Goal: Information Seeking & Learning: Learn about a topic

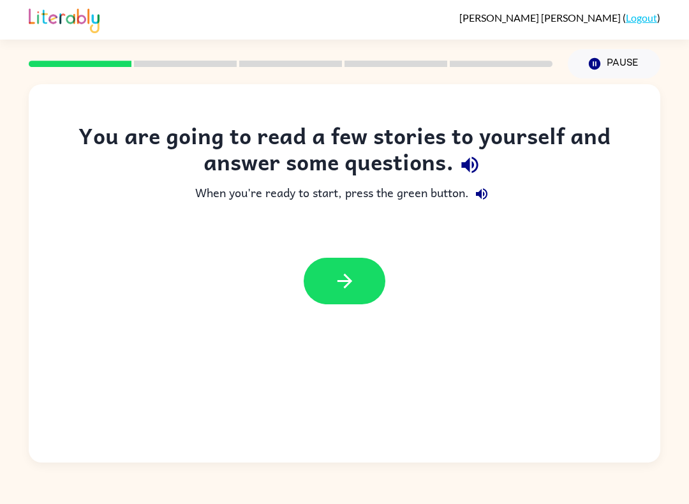
click at [365, 286] on button "button" at bounding box center [344, 281] width 82 height 47
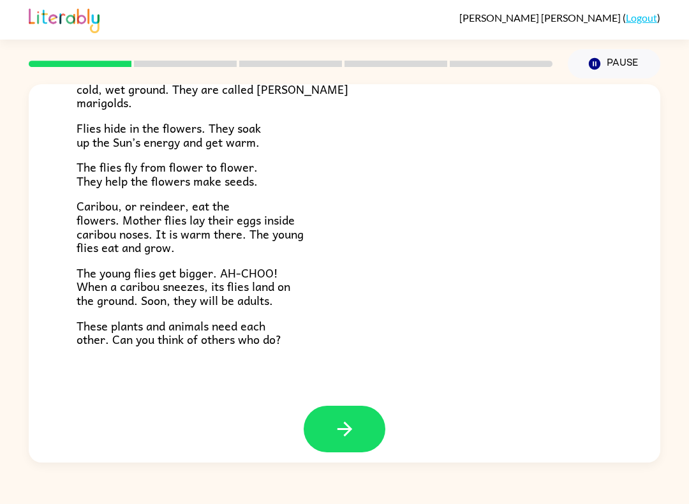
scroll to position [239, 0]
click at [352, 432] on button "button" at bounding box center [344, 429] width 82 height 47
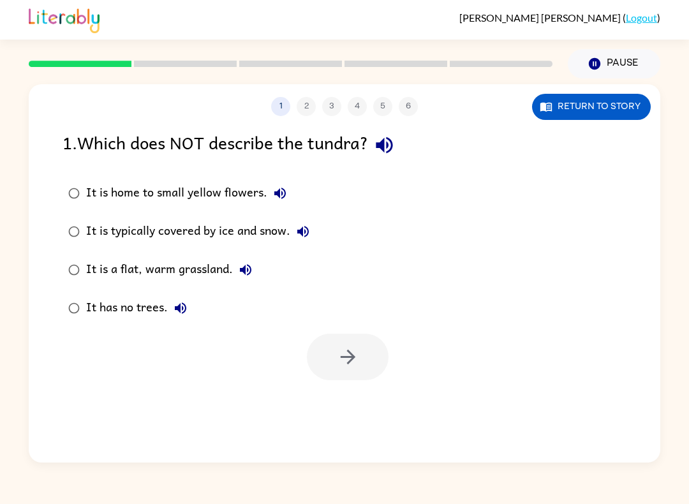
scroll to position [0, 0]
click at [84, 257] on label "It is a flat, warm grassland." at bounding box center [188, 270] width 267 height 38
click at [349, 361] on icon "button" at bounding box center [348, 357] width 22 height 22
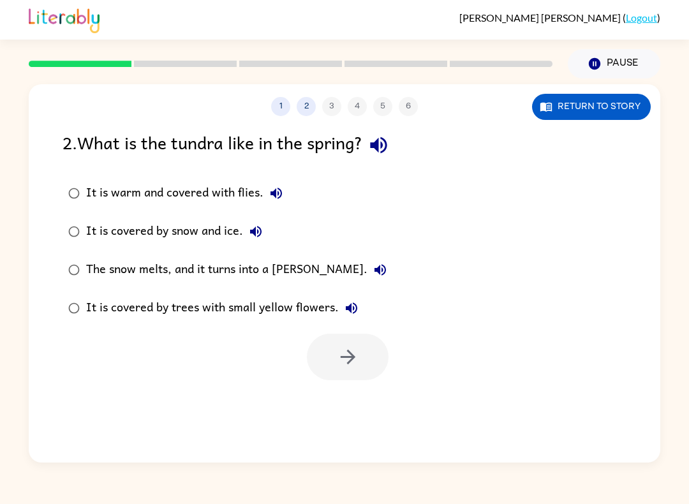
click at [221, 270] on div "The snow melts, and it turns into a [PERSON_NAME]." at bounding box center [239, 270] width 307 height 26
click at [309, 356] on button "button" at bounding box center [348, 356] width 82 height 47
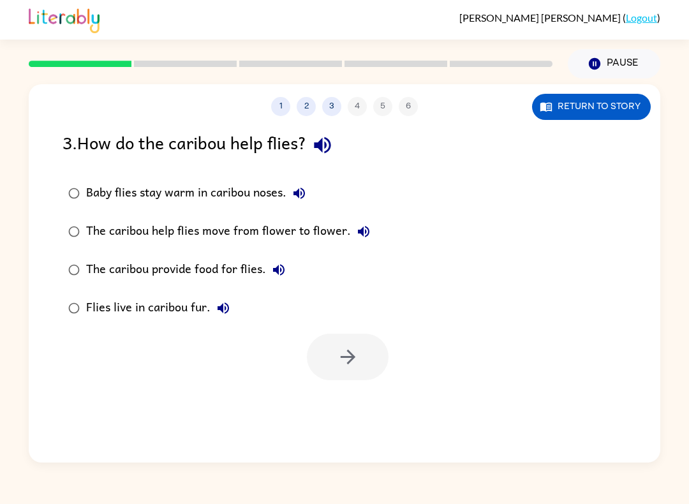
click at [252, 203] on div "Baby flies stay warm in caribou noses." at bounding box center [199, 193] width 226 height 26
click at [340, 361] on icon "button" at bounding box center [348, 357] width 22 height 22
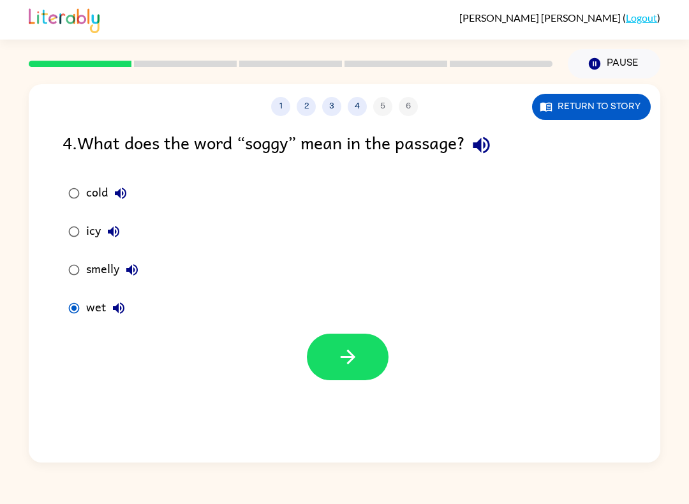
click at [335, 358] on button "button" at bounding box center [348, 356] width 82 height 47
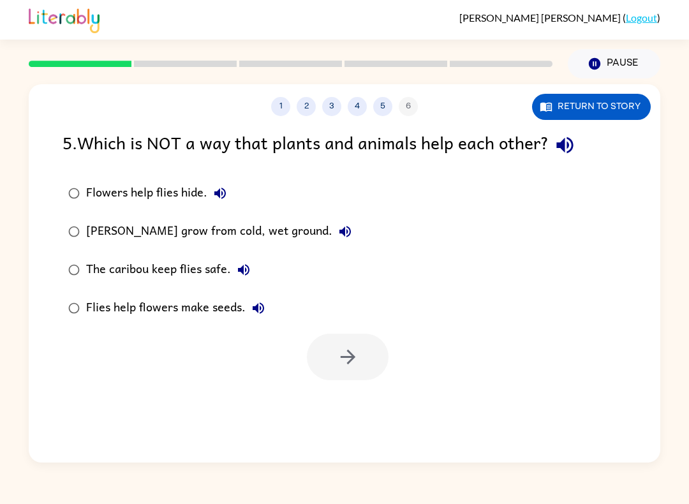
click at [196, 231] on div "[PERSON_NAME] grow from cold, wet ground." at bounding box center [222, 232] width 272 height 26
click at [376, 345] on button "button" at bounding box center [348, 356] width 82 height 47
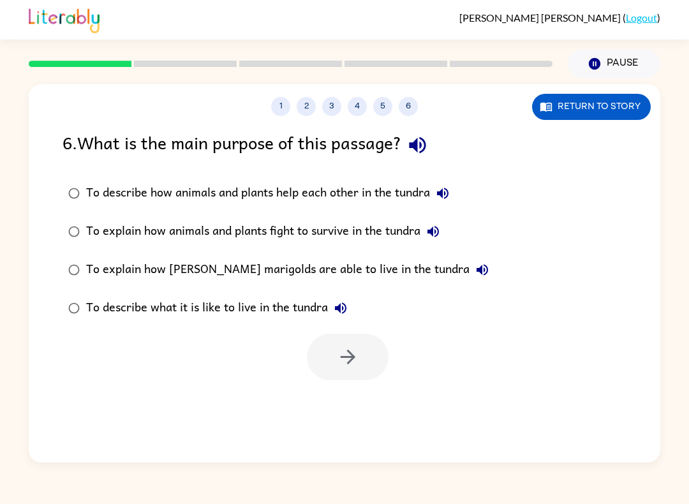
click at [602, 130] on div "6 . What is the main purpose of this passage?" at bounding box center [344, 145] width 564 height 33
click at [612, 103] on button "Return to story" at bounding box center [591, 107] width 119 height 26
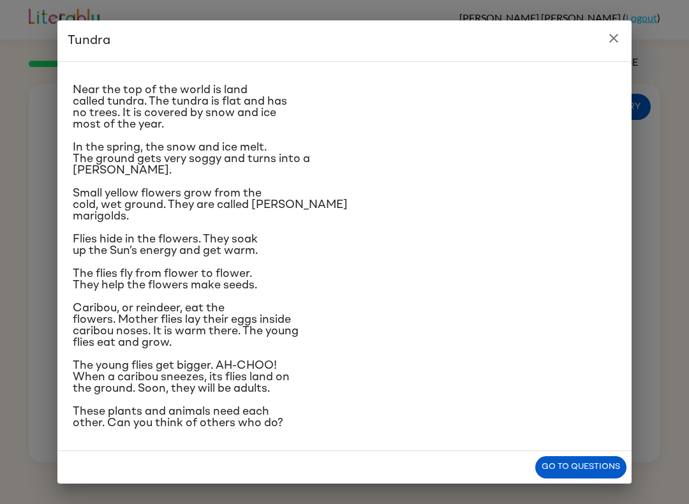
scroll to position [106, 0]
click at [625, 27] on h2 "Tundra" at bounding box center [344, 40] width 574 height 41
click at [624, 36] on button "close" at bounding box center [614, 39] width 26 height 26
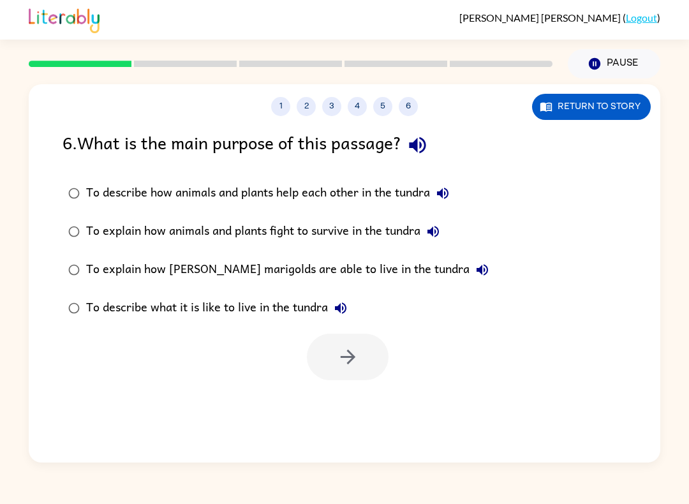
click at [177, 200] on div "To describe how animals and plants help each other in the tundra" at bounding box center [270, 193] width 369 height 26
click at [180, 191] on div "To describe how animals and plants help each other in the tundra" at bounding box center [270, 193] width 369 height 26
click at [342, 364] on icon "button" at bounding box center [348, 357] width 22 height 22
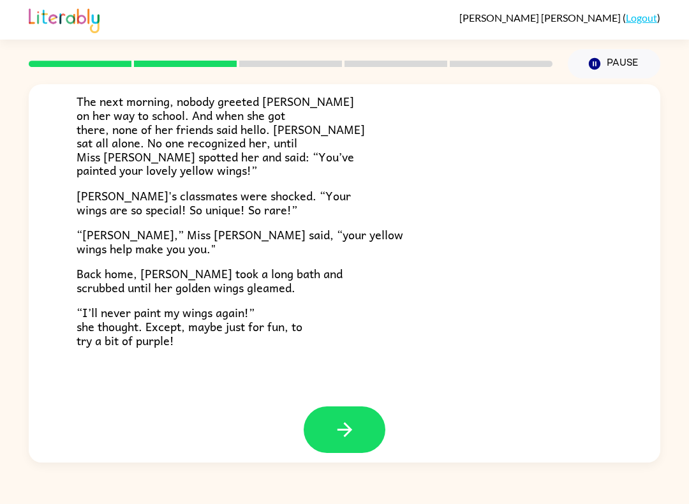
scroll to position [332, 0]
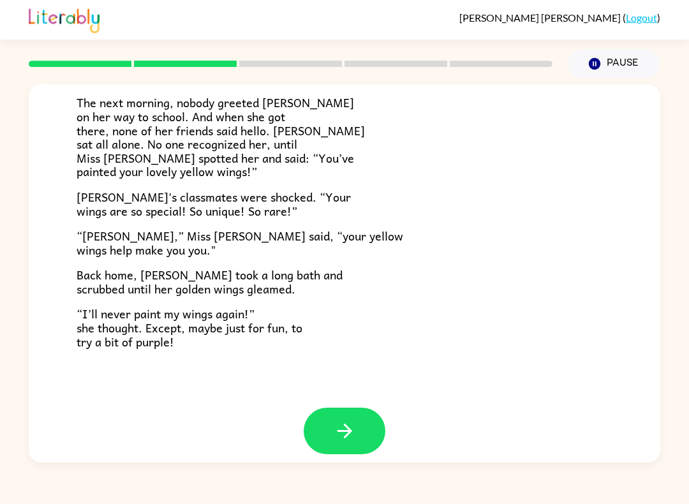
click at [326, 423] on button "button" at bounding box center [344, 430] width 82 height 47
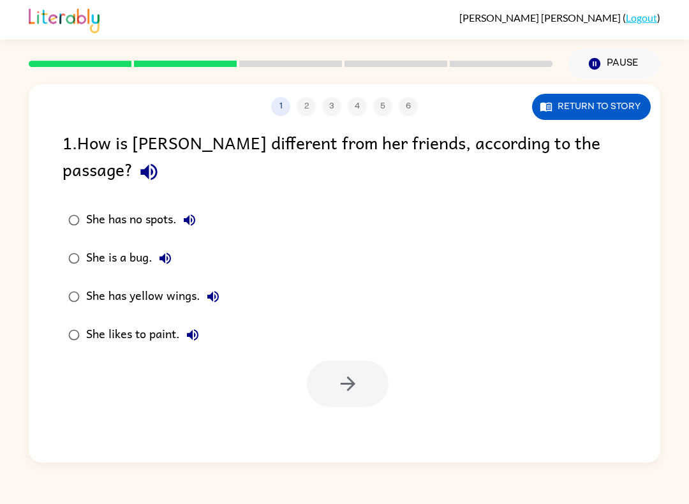
click at [618, 115] on button "Return to story" at bounding box center [591, 107] width 119 height 26
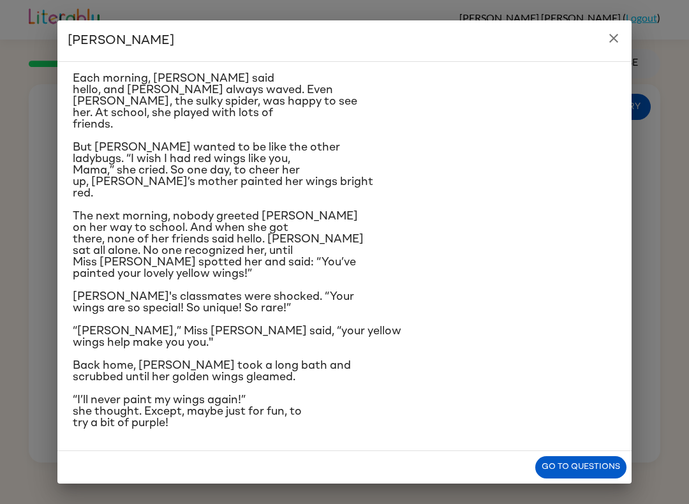
scroll to position [209, 0]
click at [617, 40] on icon "close" at bounding box center [613, 38] width 15 height 15
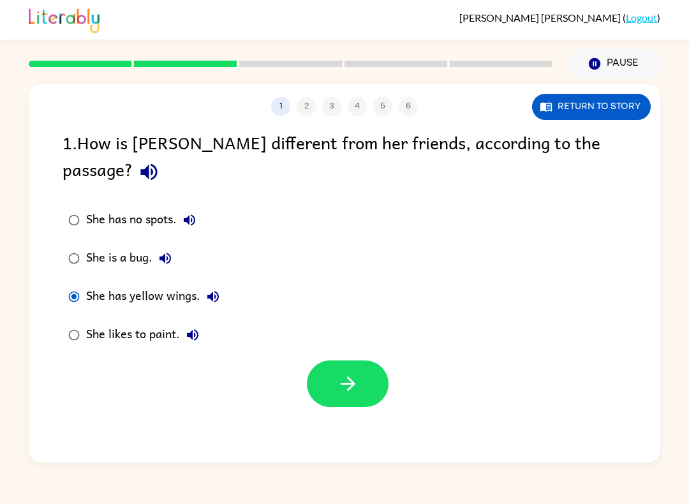
click at [349, 372] on icon "button" at bounding box center [348, 383] width 22 height 22
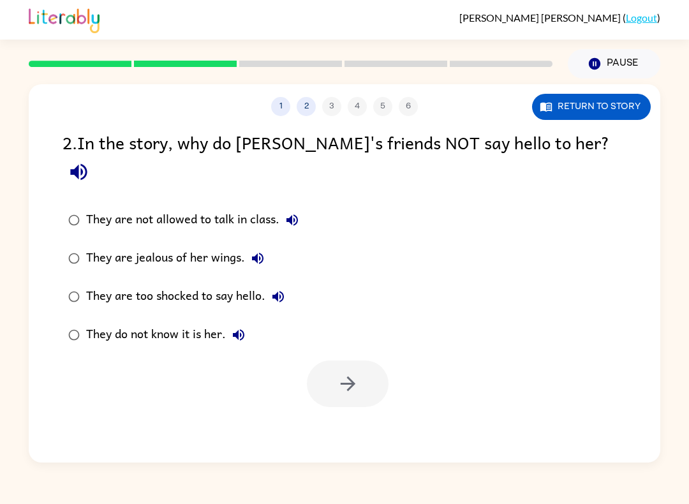
click at [101, 322] on div "They do not know it is her." at bounding box center [168, 335] width 165 height 26
click at [354, 372] on icon "button" at bounding box center [348, 383] width 22 height 22
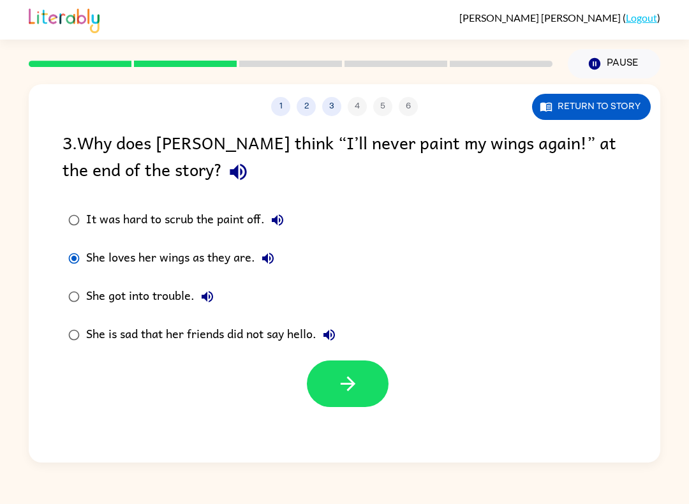
click at [318, 407] on div at bounding box center [348, 383] width 82 height 47
click at [328, 385] on button "button" at bounding box center [348, 383] width 82 height 47
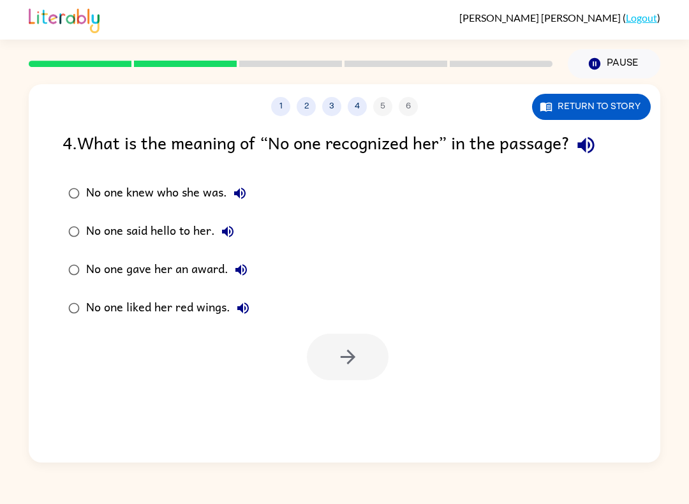
click at [104, 175] on label "No one knew who she was." at bounding box center [158, 193] width 207 height 38
click at [110, 207] on label "No one knew who she was." at bounding box center [158, 193] width 207 height 38
click at [331, 353] on button "button" at bounding box center [348, 356] width 82 height 47
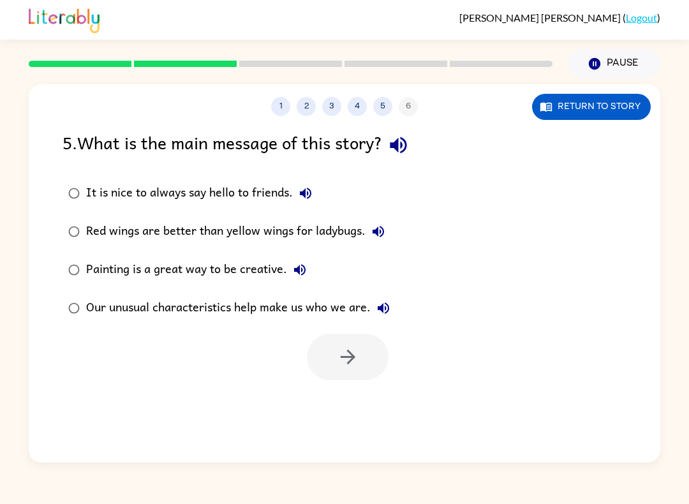
click at [227, 307] on div "Our unusual characteristics help make us who we are." at bounding box center [241, 308] width 310 height 26
click at [341, 380] on button "button" at bounding box center [348, 356] width 82 height 47
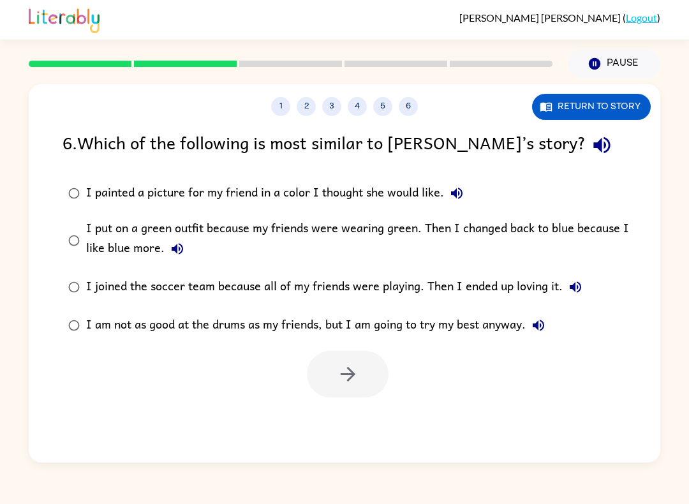
click at [159, 260] on div "I put on a green outfit because my friends were wearing green. Then I changed b…" at bounding box center [364, 240] width 557 height 43
click at [332, 388] on button "button" at bounding box center [348, 374] width 82 height 47
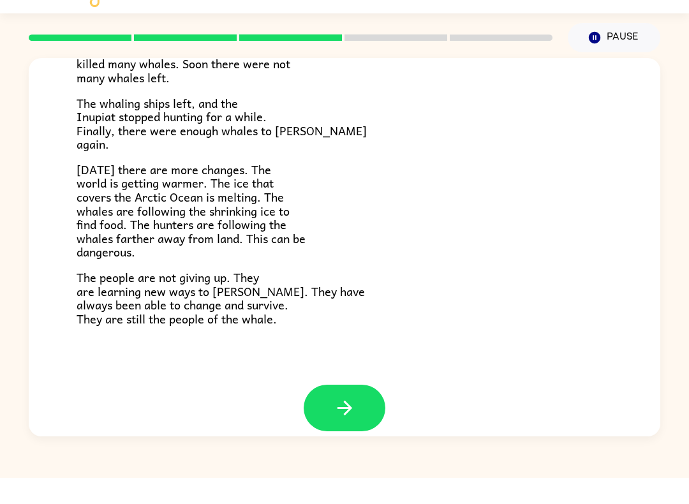
scroll to position [402, 0]
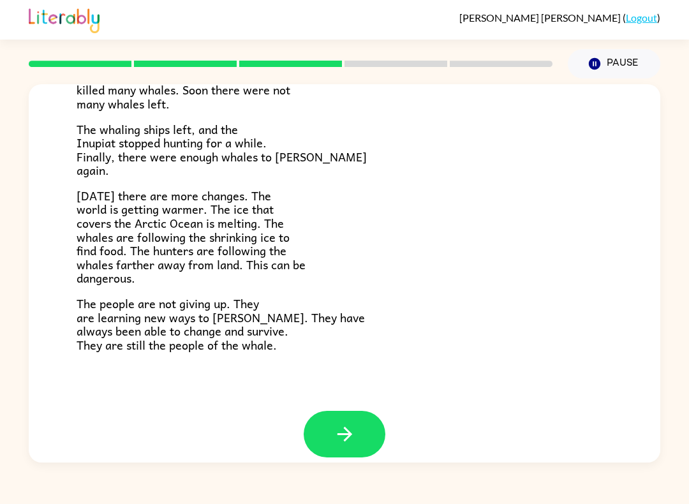
click at [347, 427] on icon "button" at bounding box center [344, 434] width 15 height 15
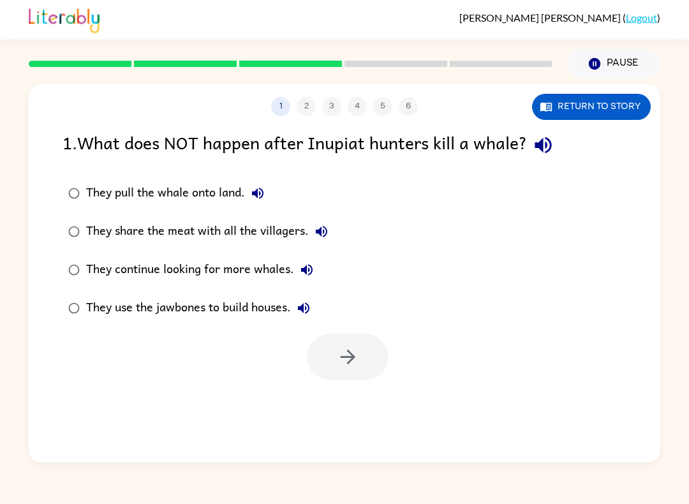
click at [611, 146] on div "1 . What does NOT happen after Inupiat hunters kill a whale?" at bounding box center [344, 145] width 564 height 33
click at [620, 105] on button "Return to story" at bounding box center [591, 107] width 119 height 26
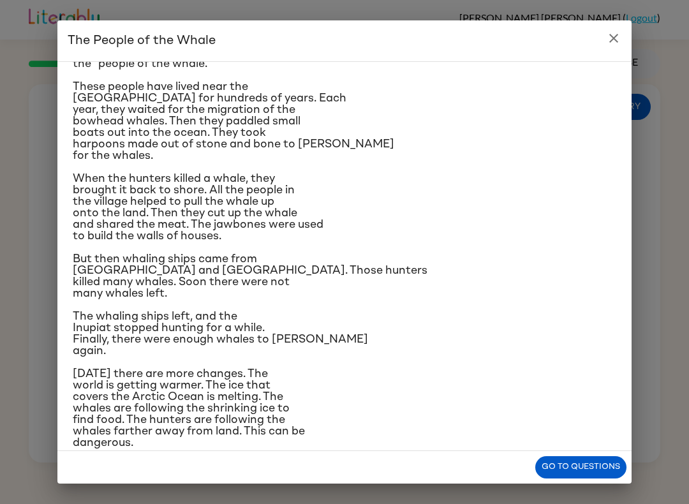
scroll to position [80, 0]
click at [610, 48] on button "close" at bounding box center [614, 39] width 26 height 26
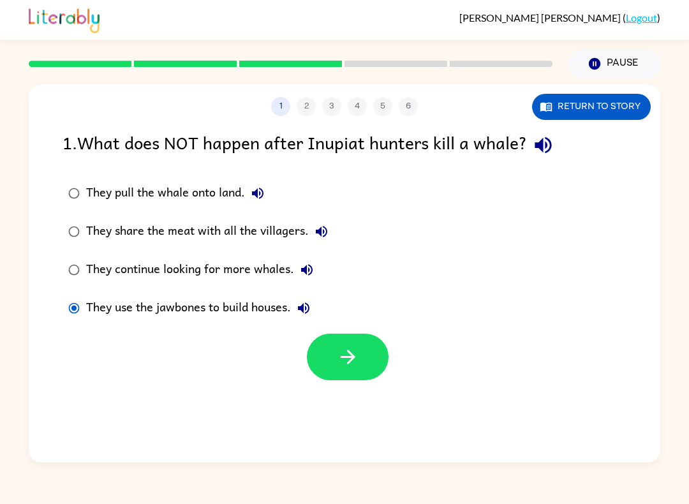
click at [339, 379] on button "button" at bounding box center [348, 356] width 82 height 47
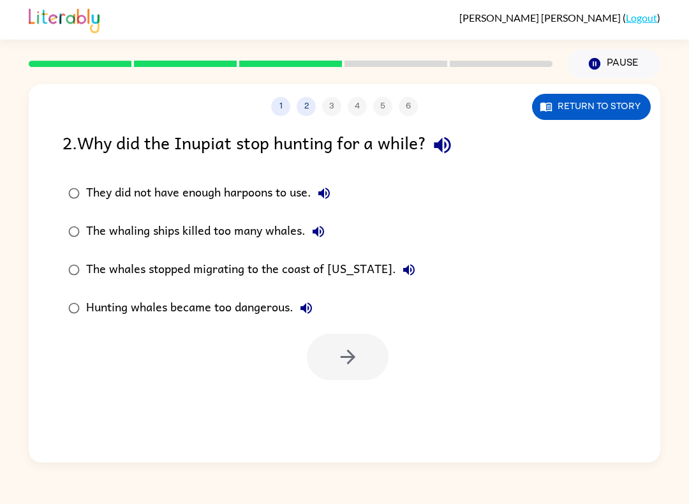
click at [201, 235] on div "The whaling ships killed too many whales." at bounding box center [208, 232] width 245 height 26
click at [298, 381] on div "1 2 3 4 5 6 Return to story 2 . Why did the Inupiat stop hunting for a while? T…" at bounding box center [344, 273] width 631 height 378
click at [333, 374] on button "button" at bounding box center [348, 356] width 82 height 47
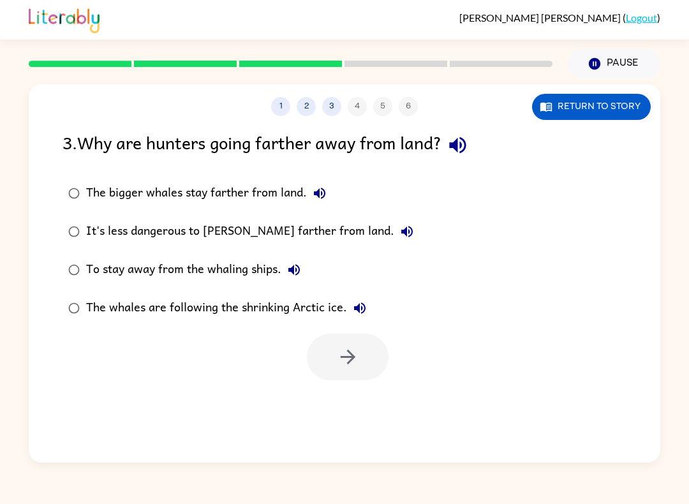
click at [270, 187] on div "The bigger whales stay farther from land." at bounding box center [209, 193] width 246 height 26
click at [345, 376] on button "button" at bounding box center [348, 356] width 82 height 47
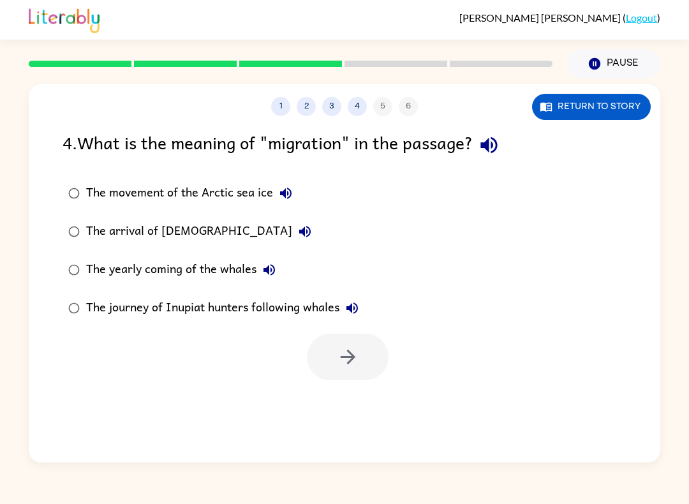
click at [200, 270] on div "The yearly coming of the whales" at bounding box center [184, 270] width 196 height 26
click at [346, 350] on icon "button" at bounding box center [348, 357] width 22 height 22
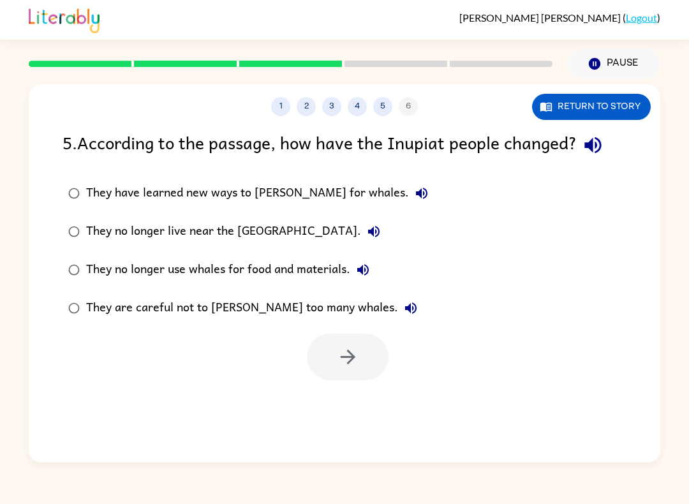
click at [229, 302] on div "They are careful not to [PERSON_NAME] too many whales." at bounding box center [254, 308] width 337 height 26
click at [361, 354] on button "button" at bounding box center [348, 356] width 82 height 47
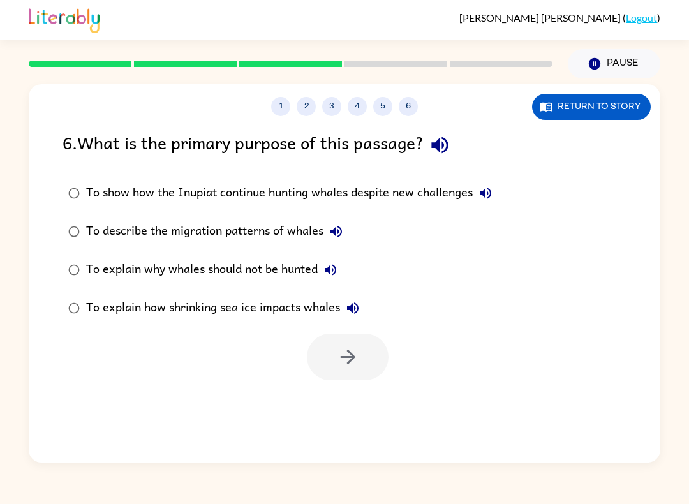
click at [387, 203] on div "To show how the Inupiat continue hunting whales despite new challenges" at bounding box center [292, 193] width 412 height 26
click at [314, 370] on button "button" at bounding box center [348, 356] width 82 height 47
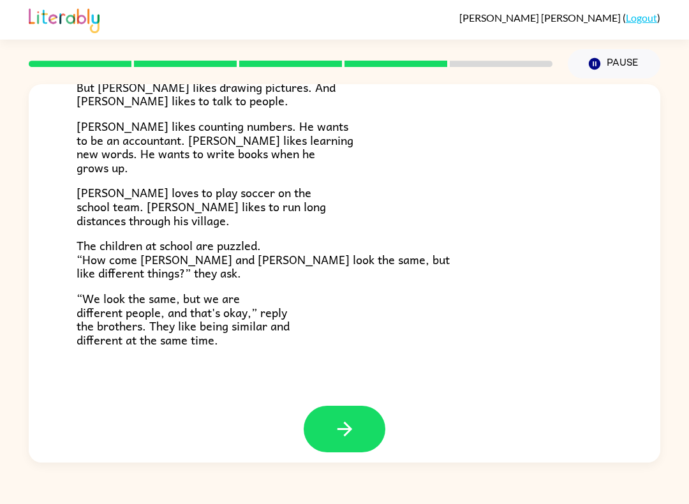
scroll to position [252, 0]
click at [321, 437] on button "button" at bounding box center [344, 429] width 82 height 47
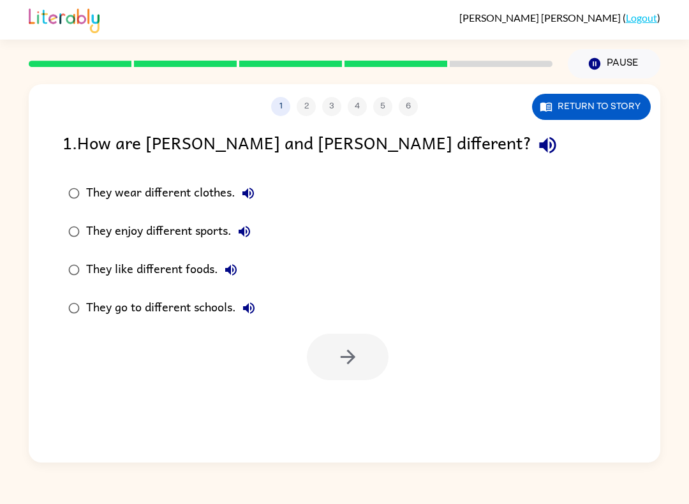
click at [193, 251] on label "They like different foods." at bounding box center [161, 270] width 212 height 38
click at [200, 228] on div "They enjoy different sports." at bounding box center [171, 232] width 171 height 26
click at [333, 363] on button "button" at bounding box center [348, 356] width 82 height 47
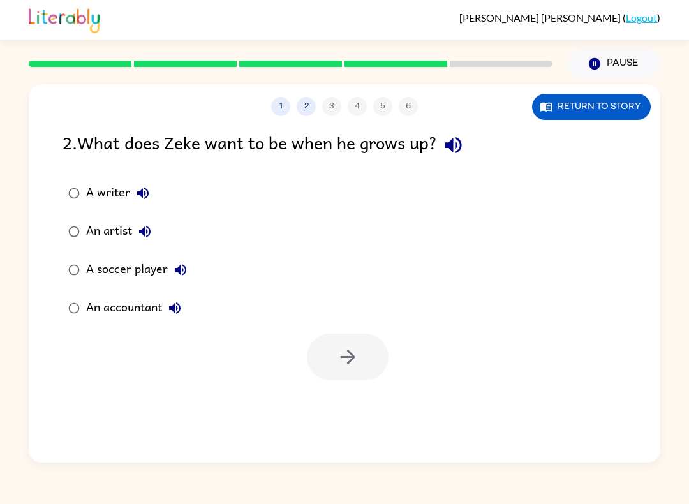
click at [68, 179] on label "A writer" at bounding box center [127, 193] width 144 height 38
click at [356, 356] on icon "button" at bounding box center [348, 357] width 22 height 22
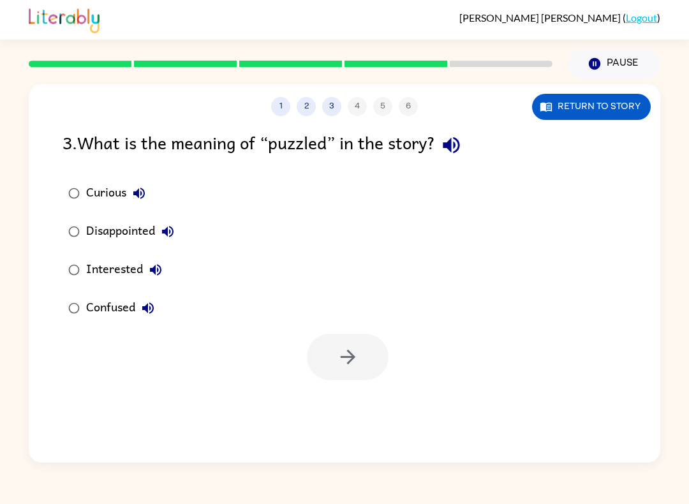
click at [101, 309] on div "Confused" at bounding box center [123, 308] width 75 height 26
click at [322, 379] on button "button" at bounding box center [348, 356] width 82 height 47
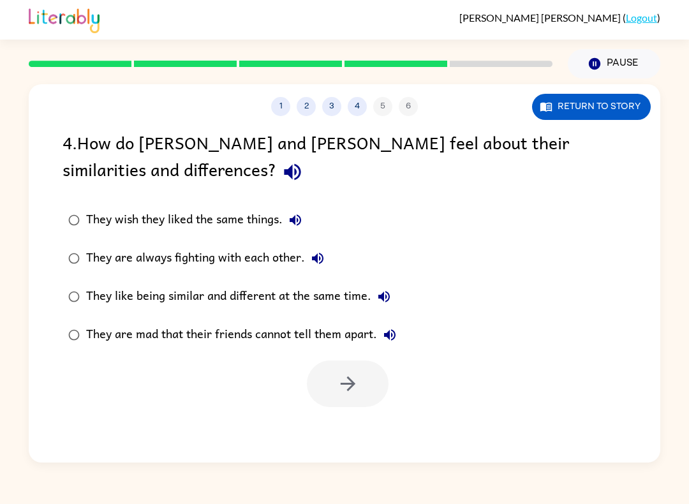
click at [256, 293] on div "They like being similar and different at the same time." at bounding box center [241, 297] width 311 height 26
click at [356, 376] on icon "button" at bounding box center [348, 383] width 22 height 22
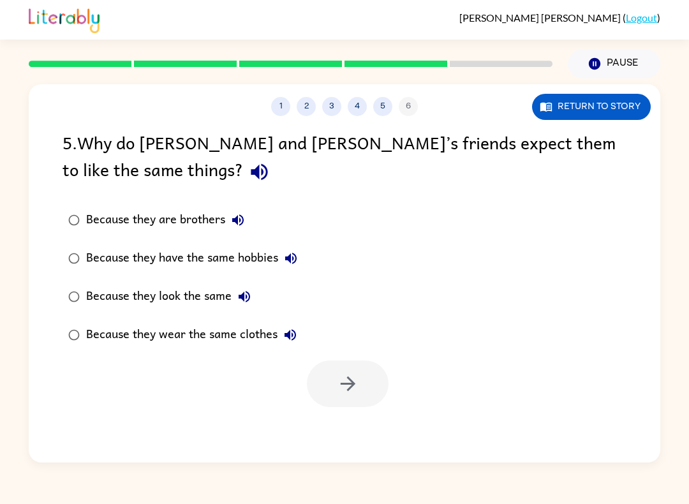
click at [184, 293] on div "Because they look the same" at bounding box center [171, 297] width 171 height 26
click at [367, 419] on div "1 2 3 4 5 6 Return to story 5 . Why do [PERSON_NAME] and [PERSON_NAME]’s friend…" at bounding box center [344, 273] width 631 height 378
click at [330, 397] on button "button" at bounding box center [348, 383] width 82 height 47
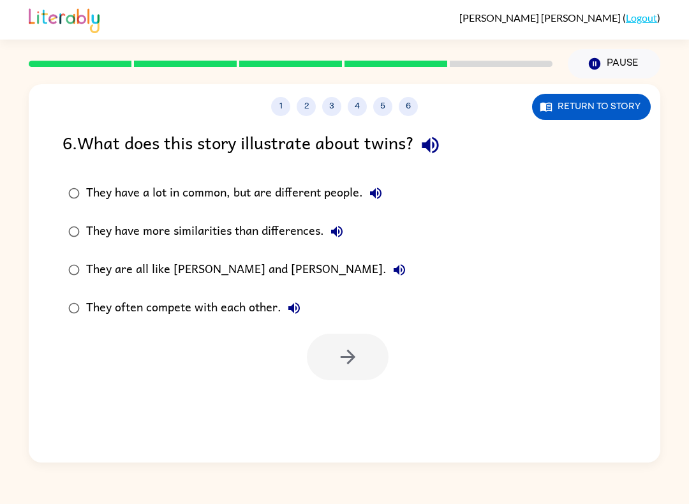
click at [323, 182] on div "They have a lot in common, but are different people." at bounding box center [237, 193] width 302 height 26
click at [349, 354] on icon "button" at bounding box center [348, 357] width 22 height 22
